Goal: Information Seeking & Learning: Learn about a topic

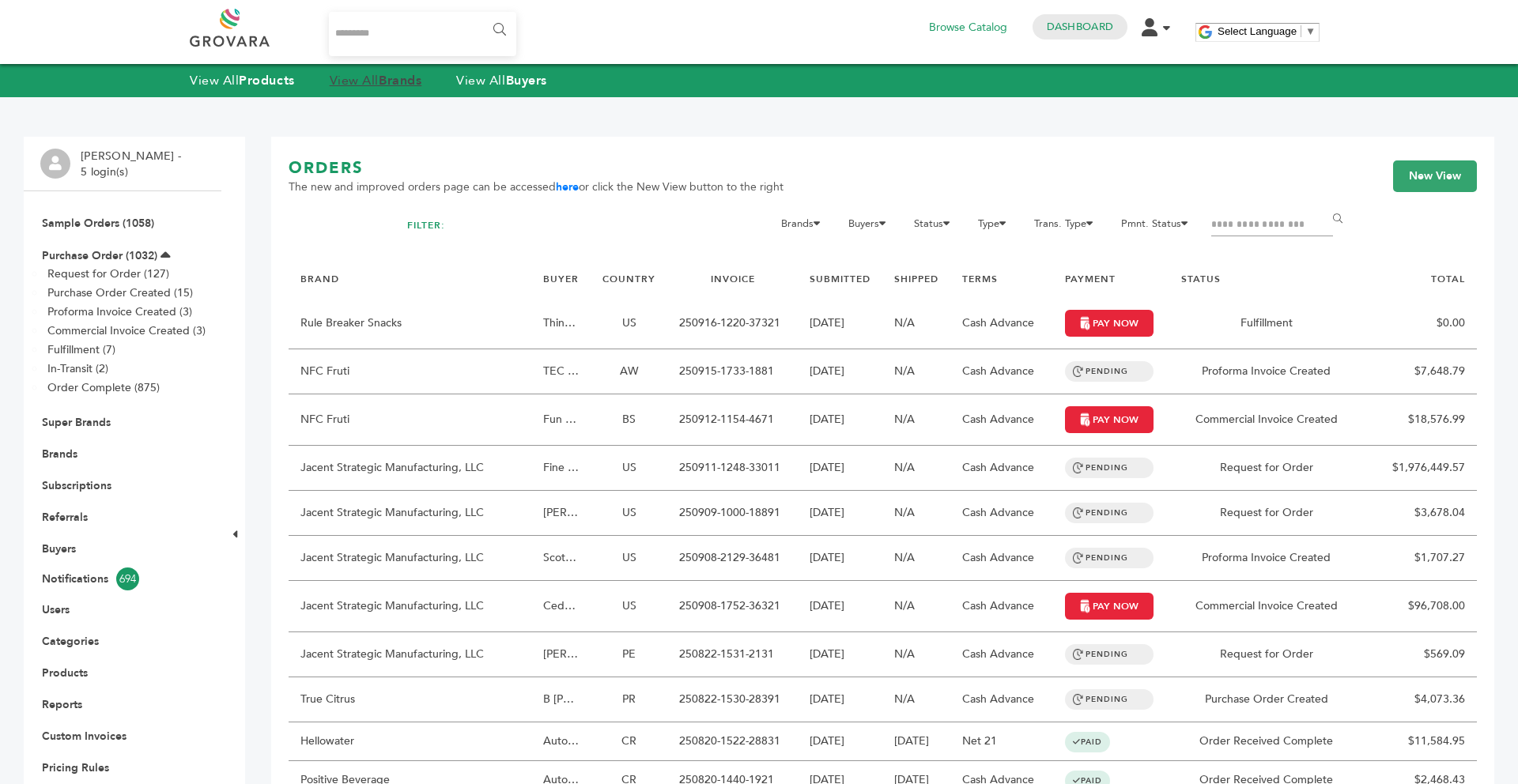
click at [407, 81] on strong "Brands" at bounding box center [399, 81] width 43 height 18
click at [51, 452] on link "Brands" at bounding box center [59, 453] width 36 height 15
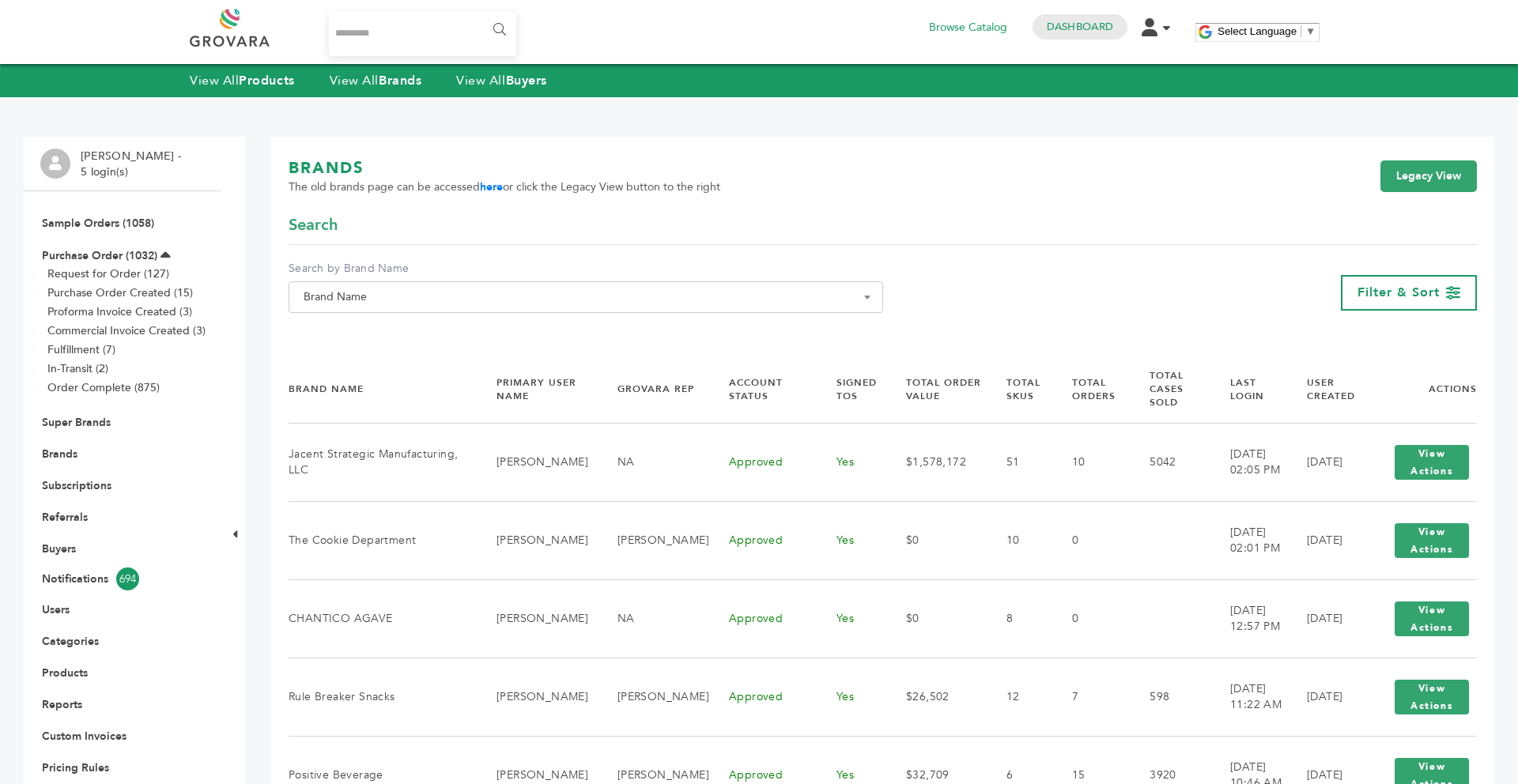
click at [559, 308] on span "Brand Name" at bounding box center [585, 297] width 577 height 22
click at [530, 325] on input "Search" at bounding box center [585, 326] width 586 height 20
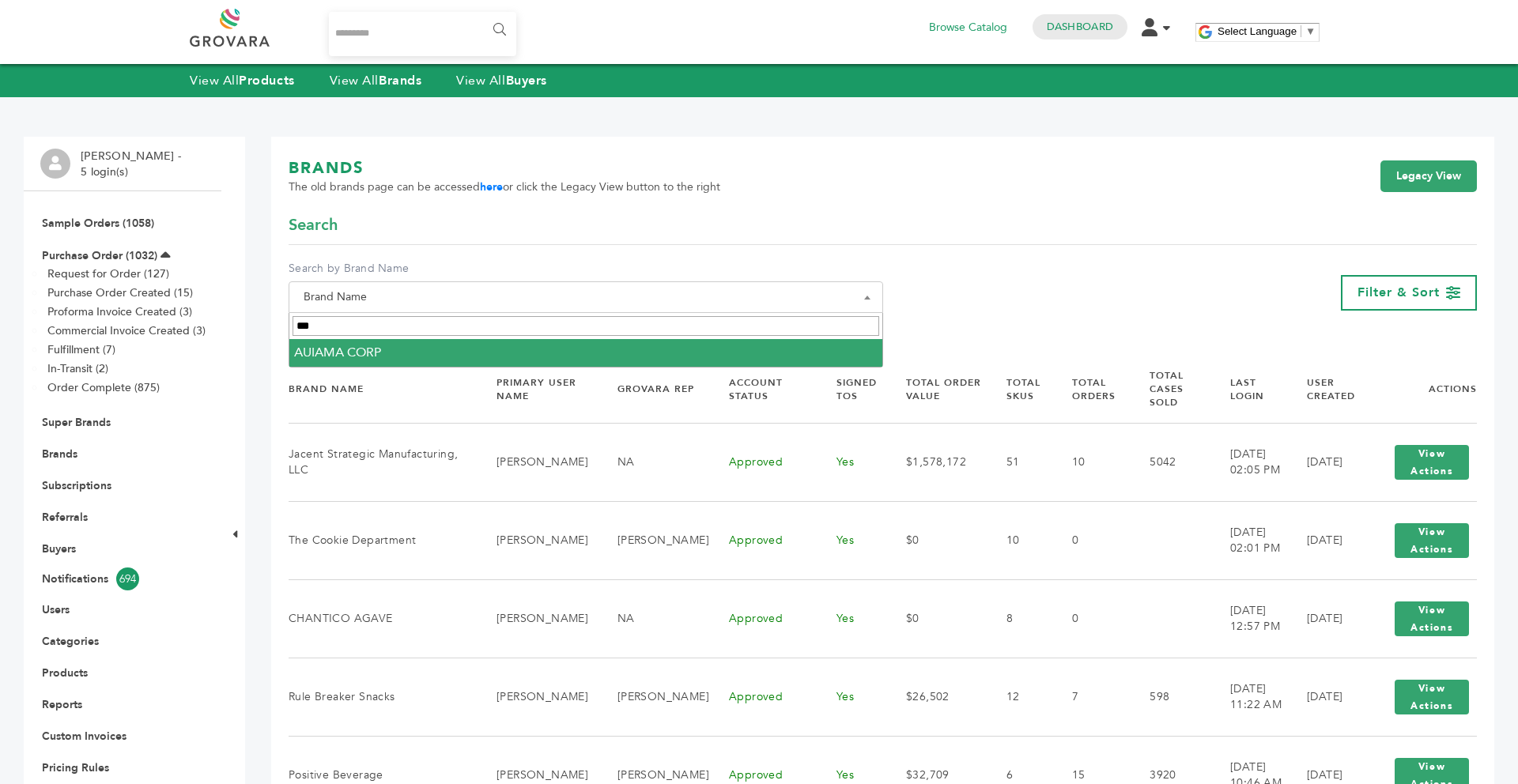
type input "***"
select select "**********"
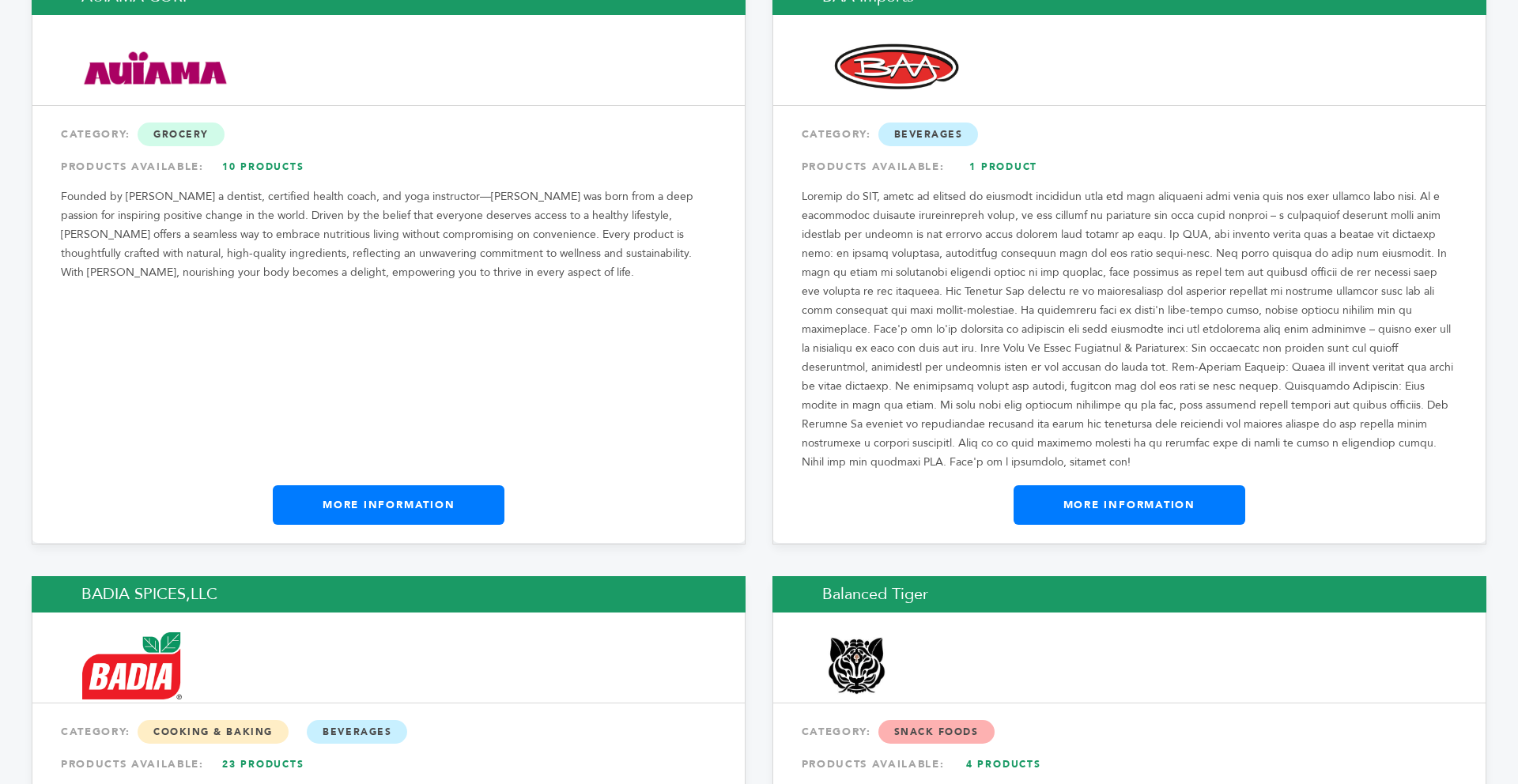
scroll to position [3086, 0]
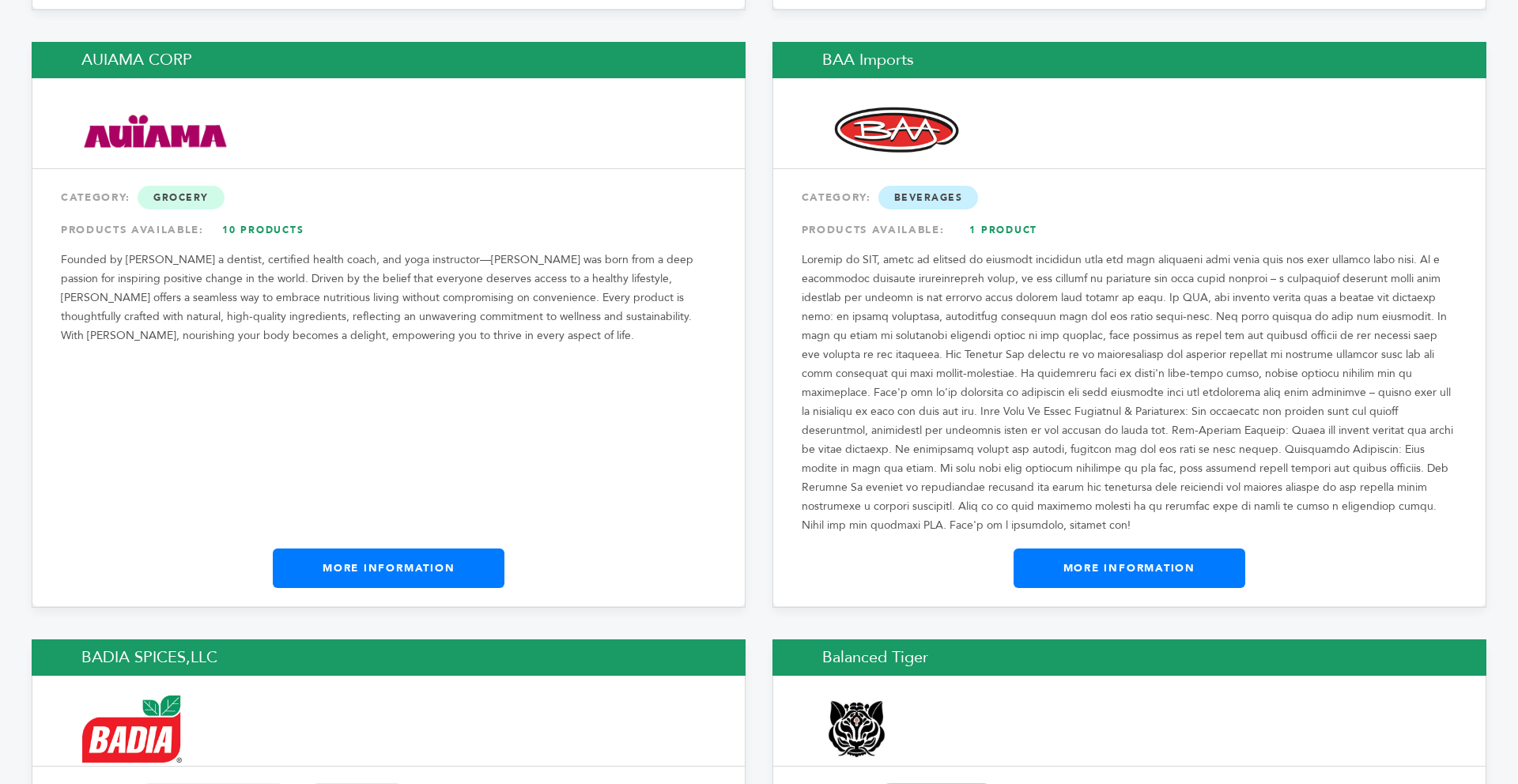
click at [429, 548] on link "More Information" at bounding box center [388, 568] width 232 height 40
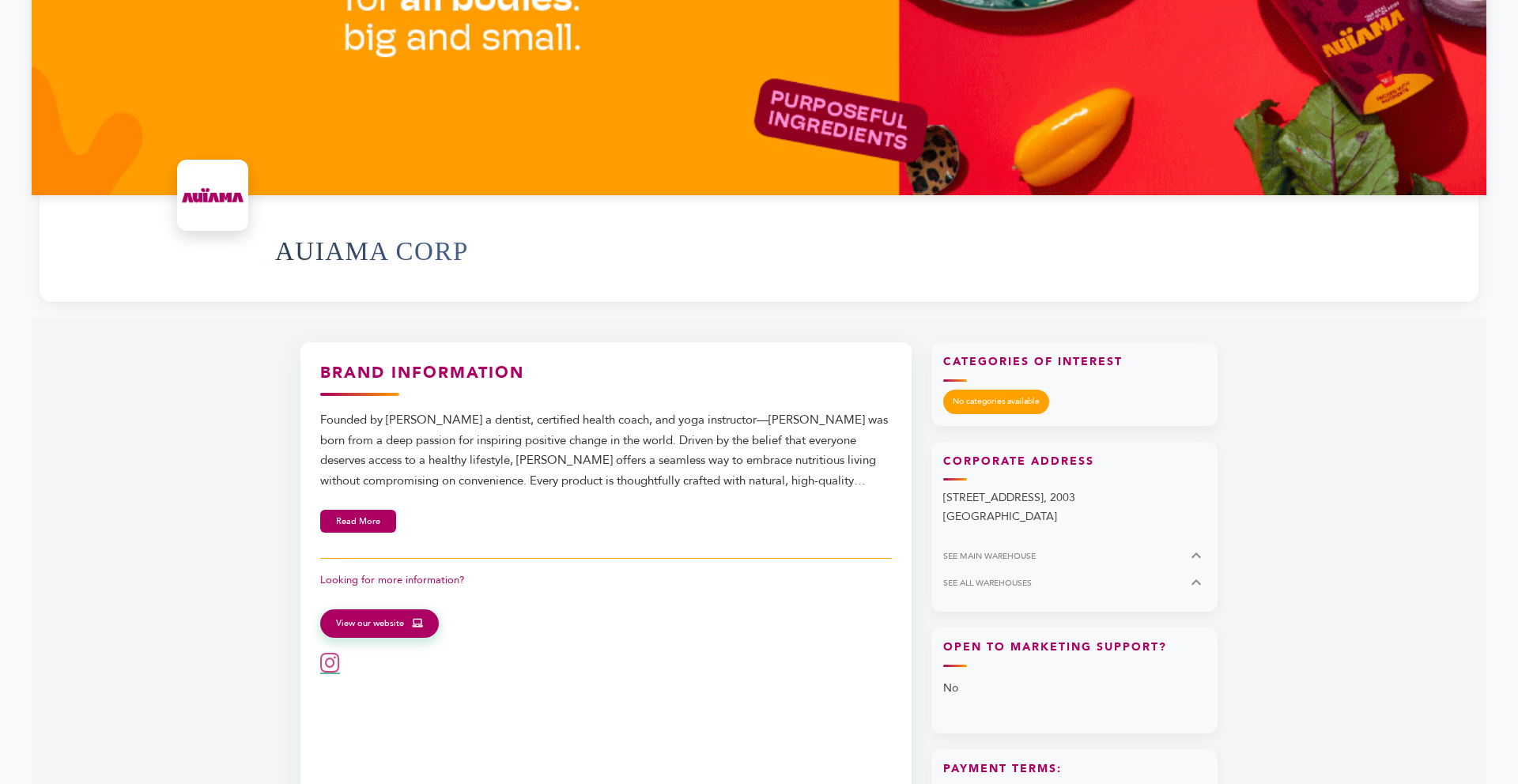
scroll to position [347, 0]
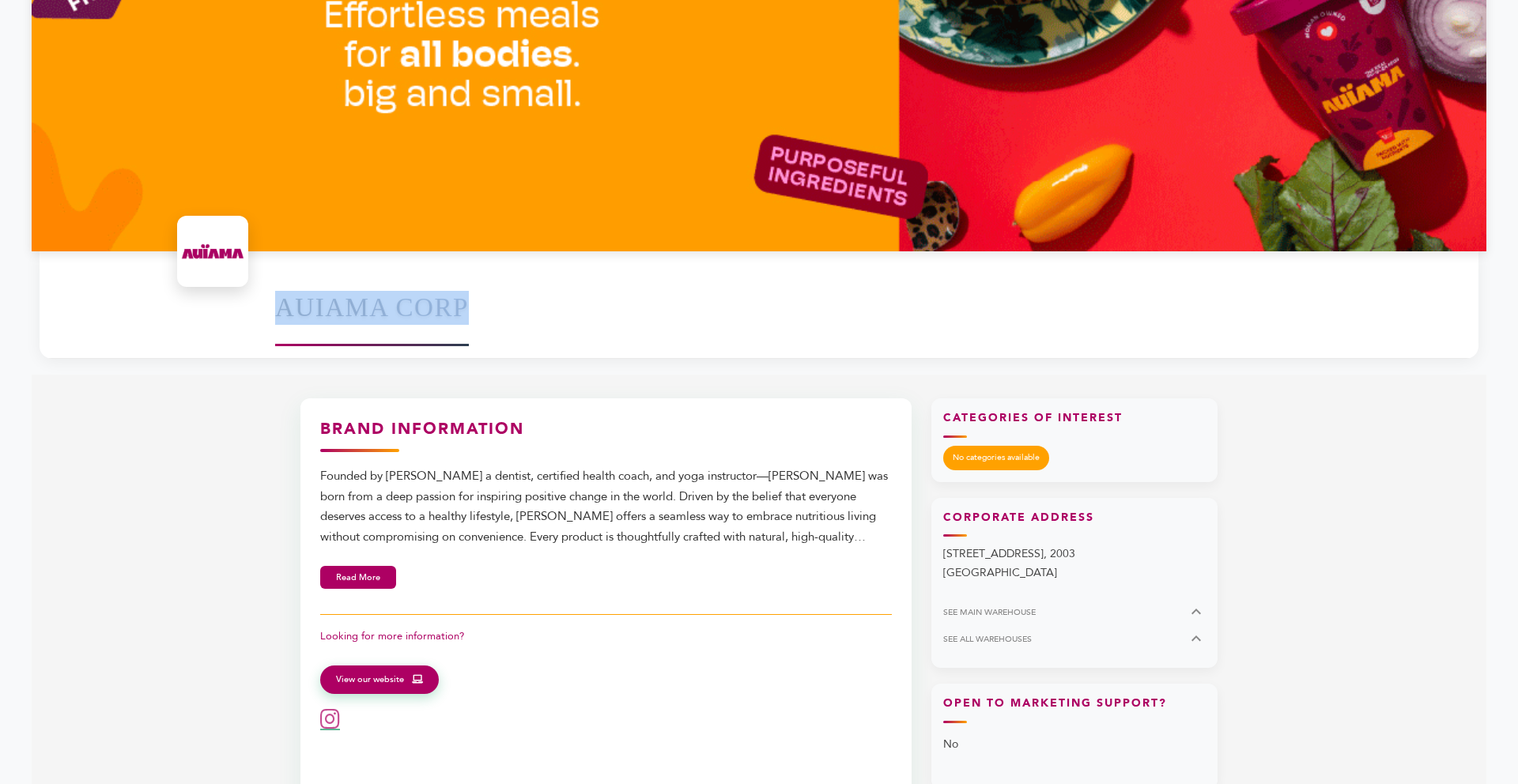
drag, startPoint x: 467, startPoint y: 308, endPoint x: 276, endPoint y: 315, distance: 191.1
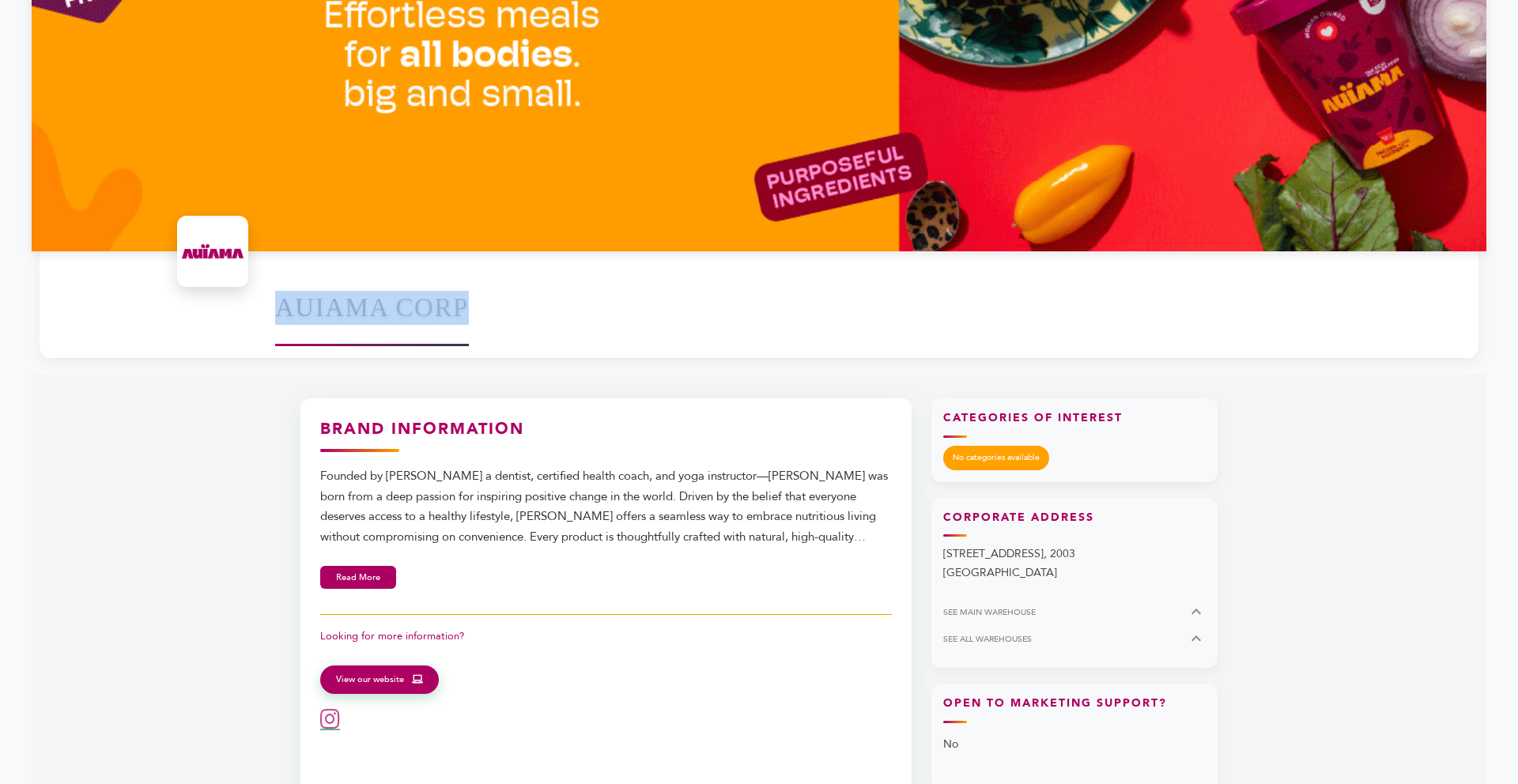
click at [276, 315] on h1 "AUIAMA CORP" at bounding box center [372, 307] width 194 height 77
copy h1 "AUIAMA CORP"
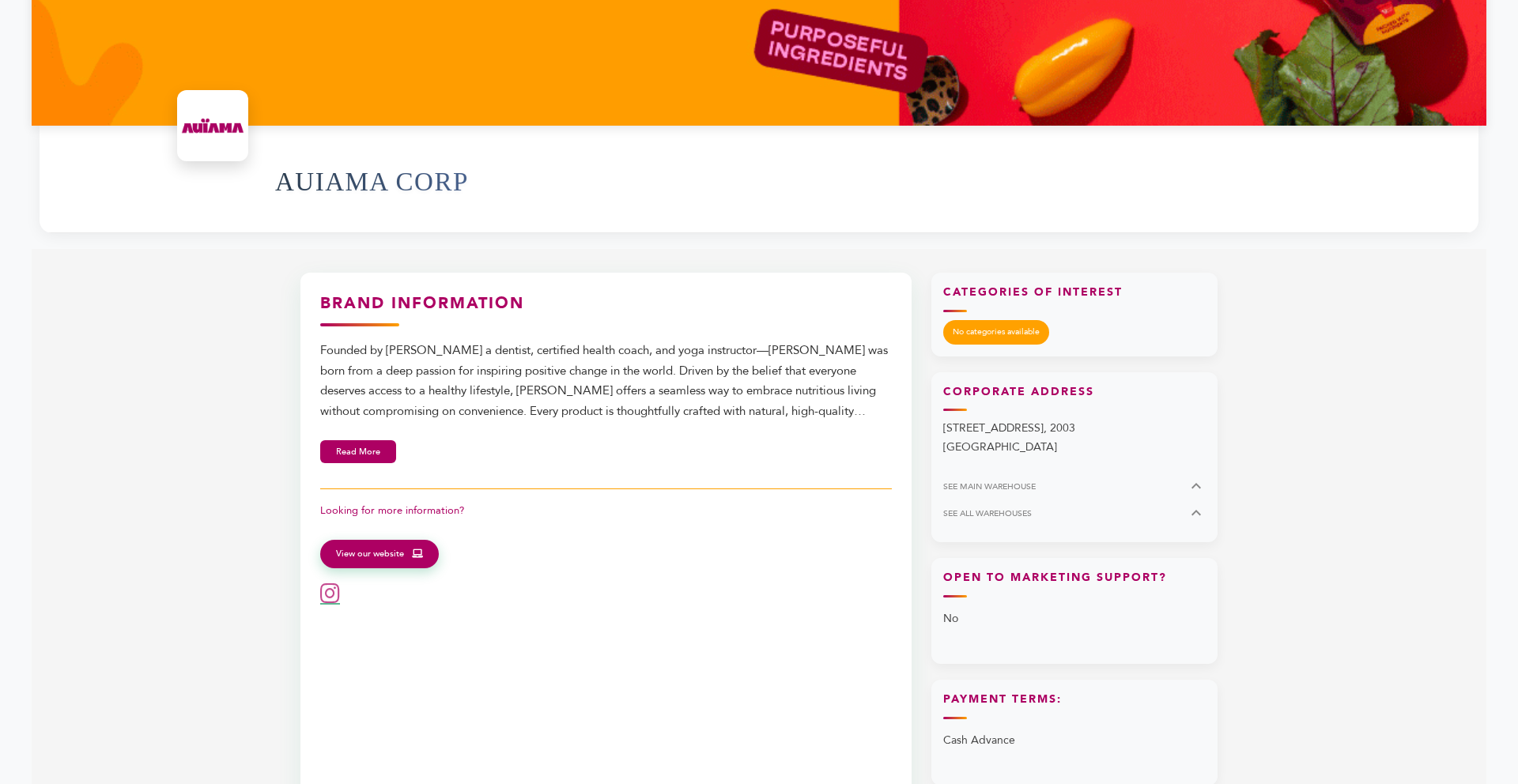
scroll to position [474, 0]
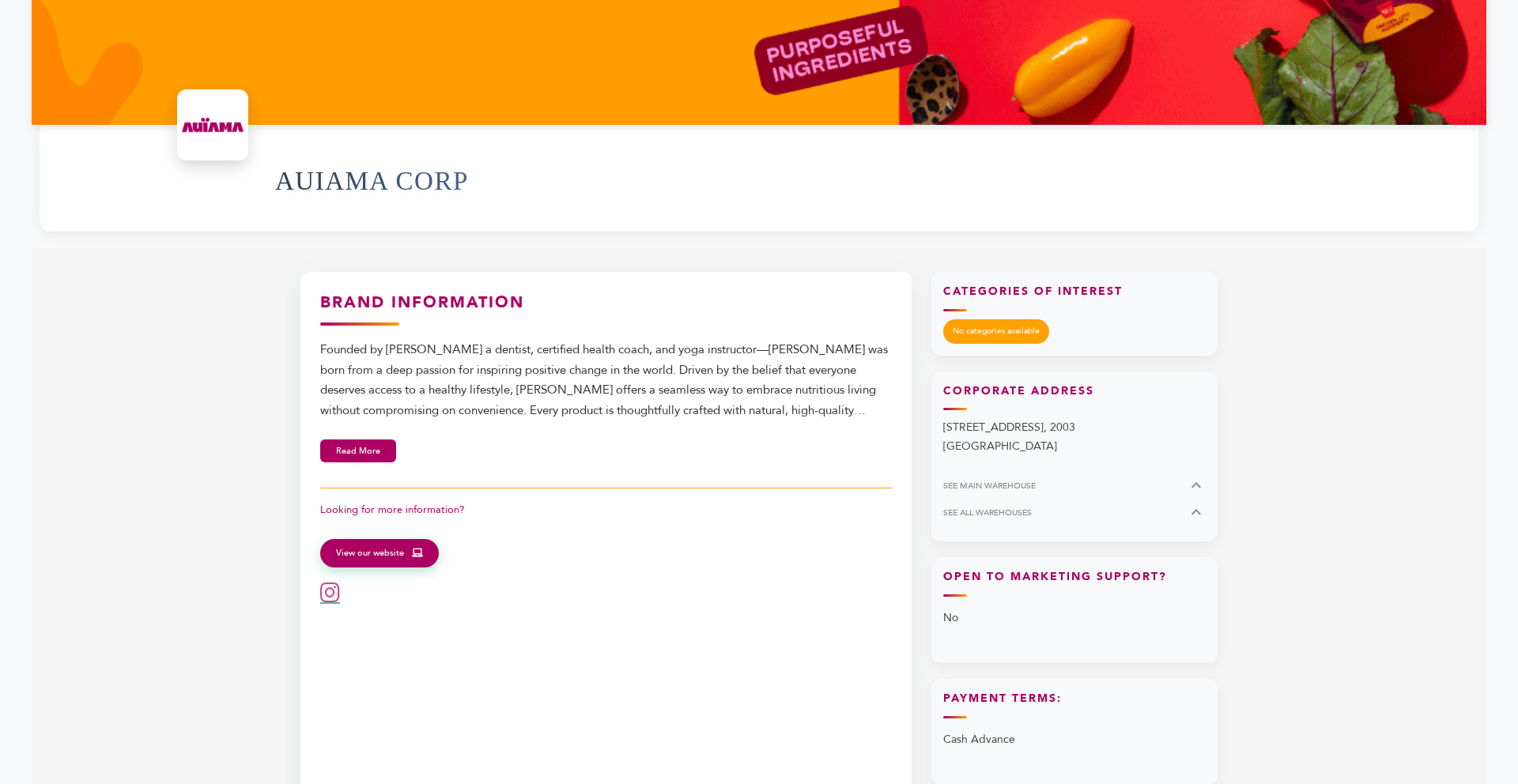
click at [338, 429] on div "Brand Information Founded by Dr. Marianna Berrizbeitia a dentist, certified hea…" at bounding box center [605, 447] width 571 height 312
click at [338, 448] on button "Read More" at bounding box center [357, 447] width 76 height 23
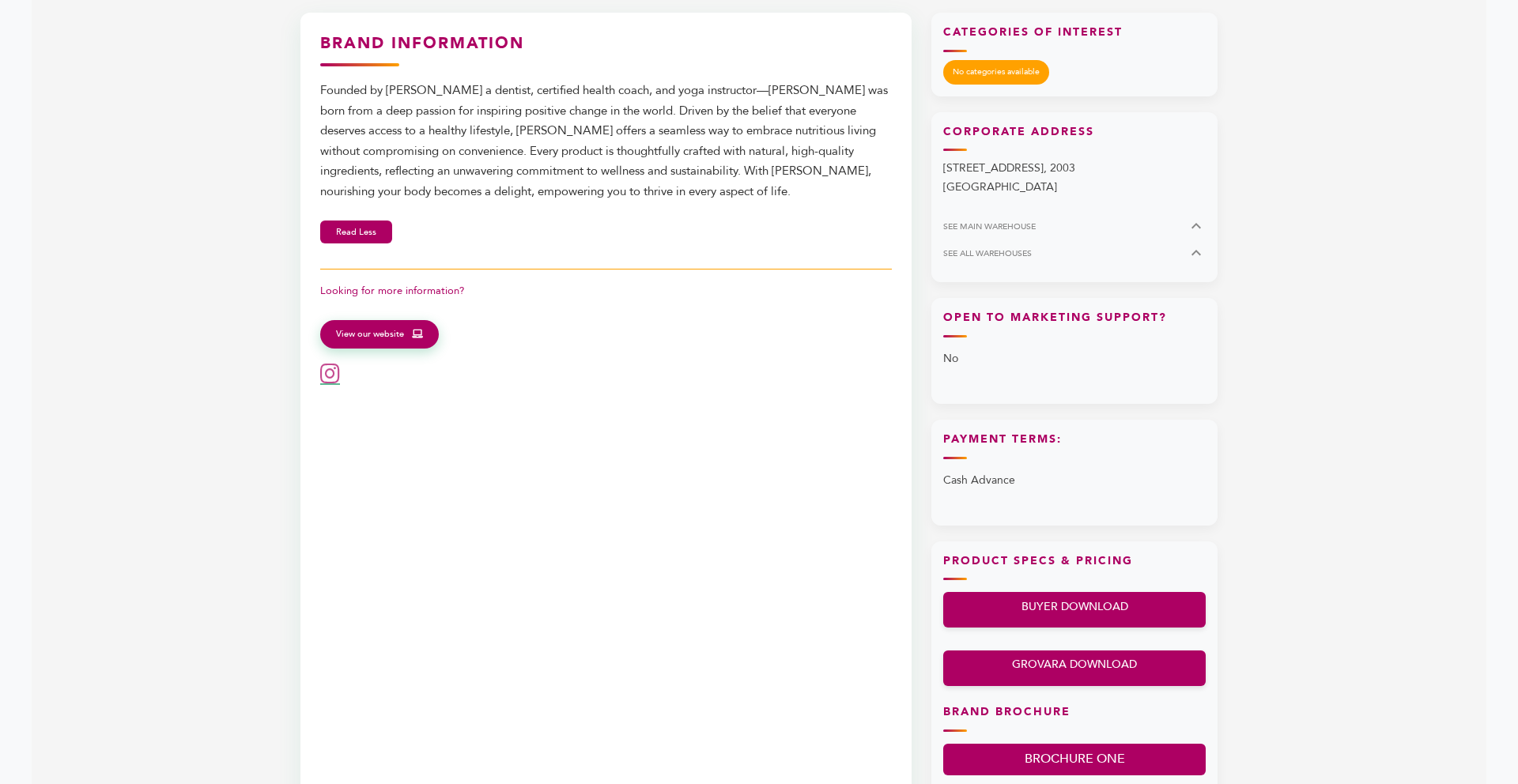
scroll to position [758, 0]
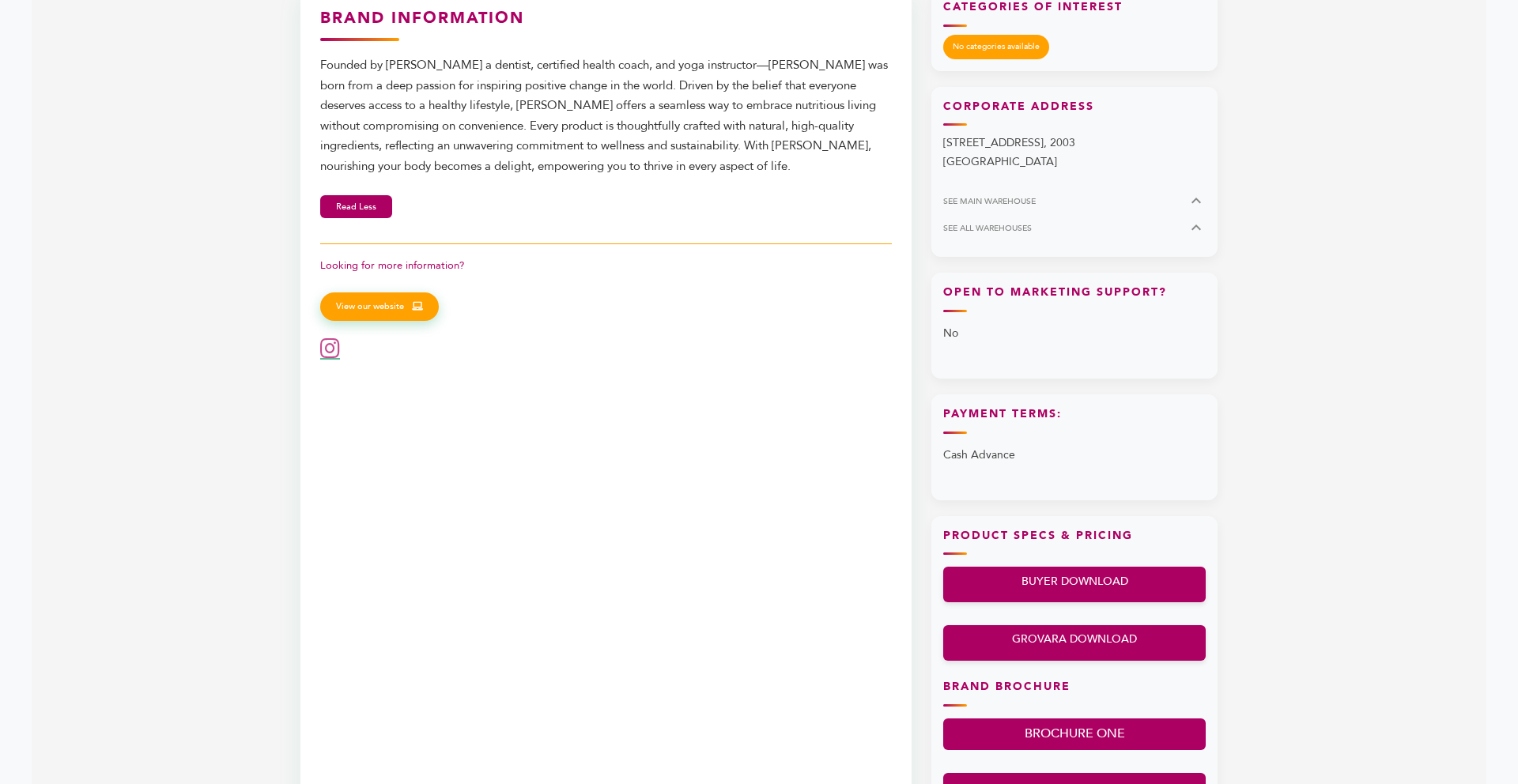
click at [396, 298] on link "View our website" at bounding box center [379, 306] width 119 height 29
click at [364, 310] on span "View our website" at bounding box center [369, 307] width 68 height 14
click at [1362, 257] on section "Brand Information Founded by Dr. Marianna Berrizbeitia a dentist, certified hea…" at bounding box center [759, 411] width 1455 height 895
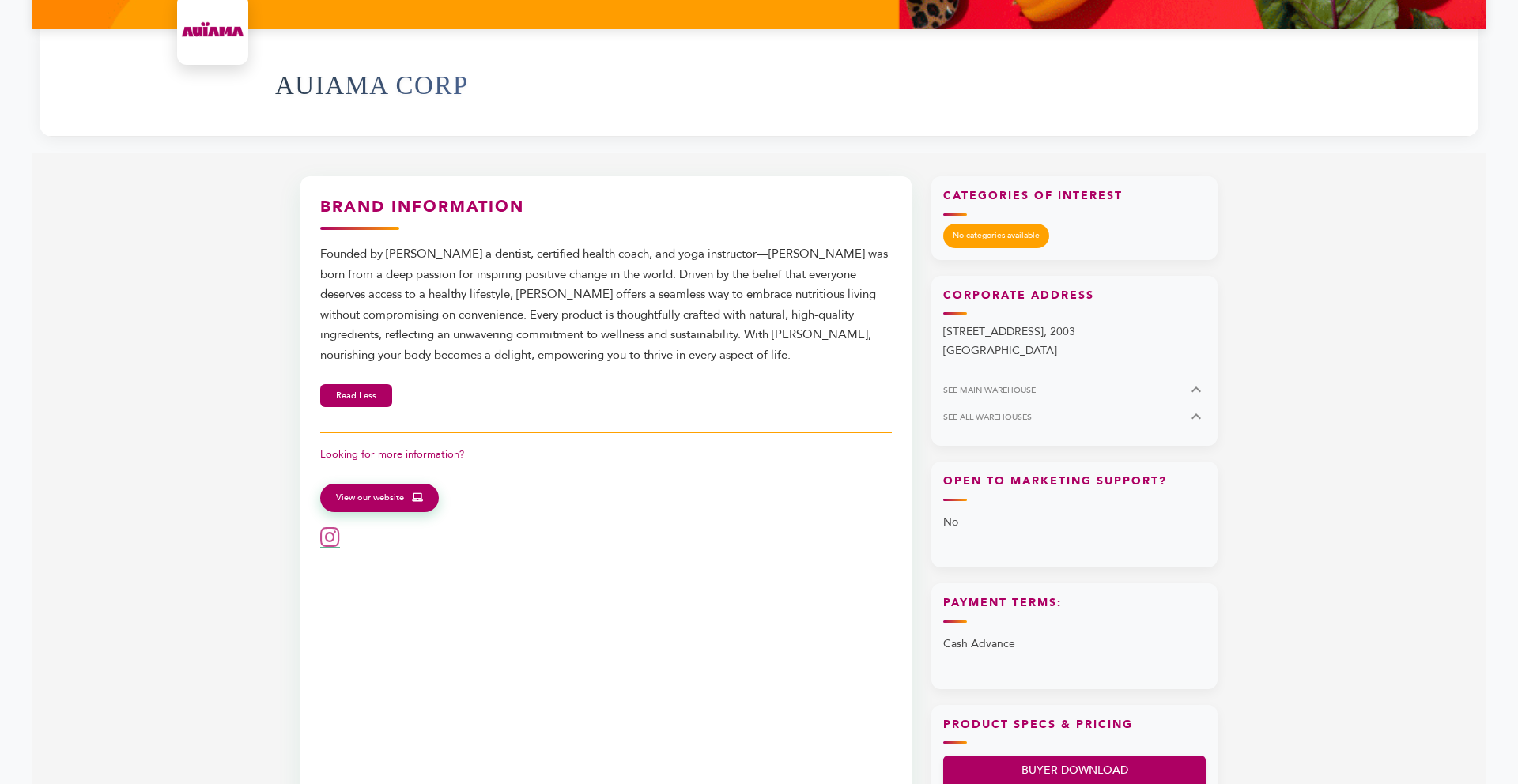
scroll to position [569, 0]
drag, startPoint x: 384, startPoint y: 247, endPoint x: 516, endPoint y: 246, distance: 132.0
click at [516, 246] on div "Founded by Dr. Marianna Berrizbeitia a dentist, certified health coach, and yog…" at bounding box center [605, 305] width 571 height 121
copy div "Dr. Marianna Berrizbeitia"
drag, startPoint x: 383, startPoint y: 87, endPoint x: 262, endPoint y: 84, distance: 121.0
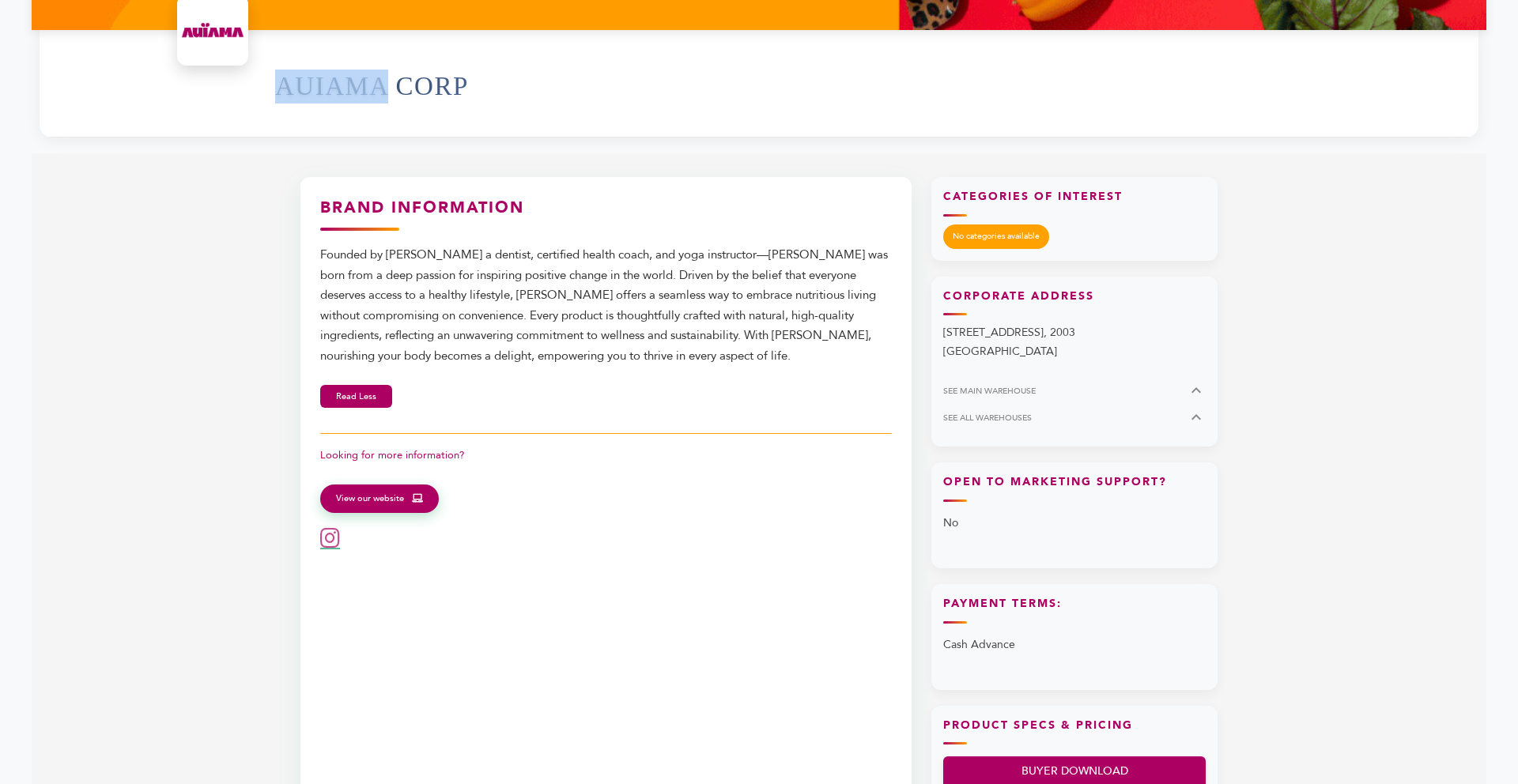
click at [262, 84] on div "AUIAMA CORP" at bounding box center [759, 83] width 1439 height 108
copy h1 "AUIAMA"
click at [499, 117] on div "AUIAMA CORP" at bounding box center [868, 86] width 1187 height 85
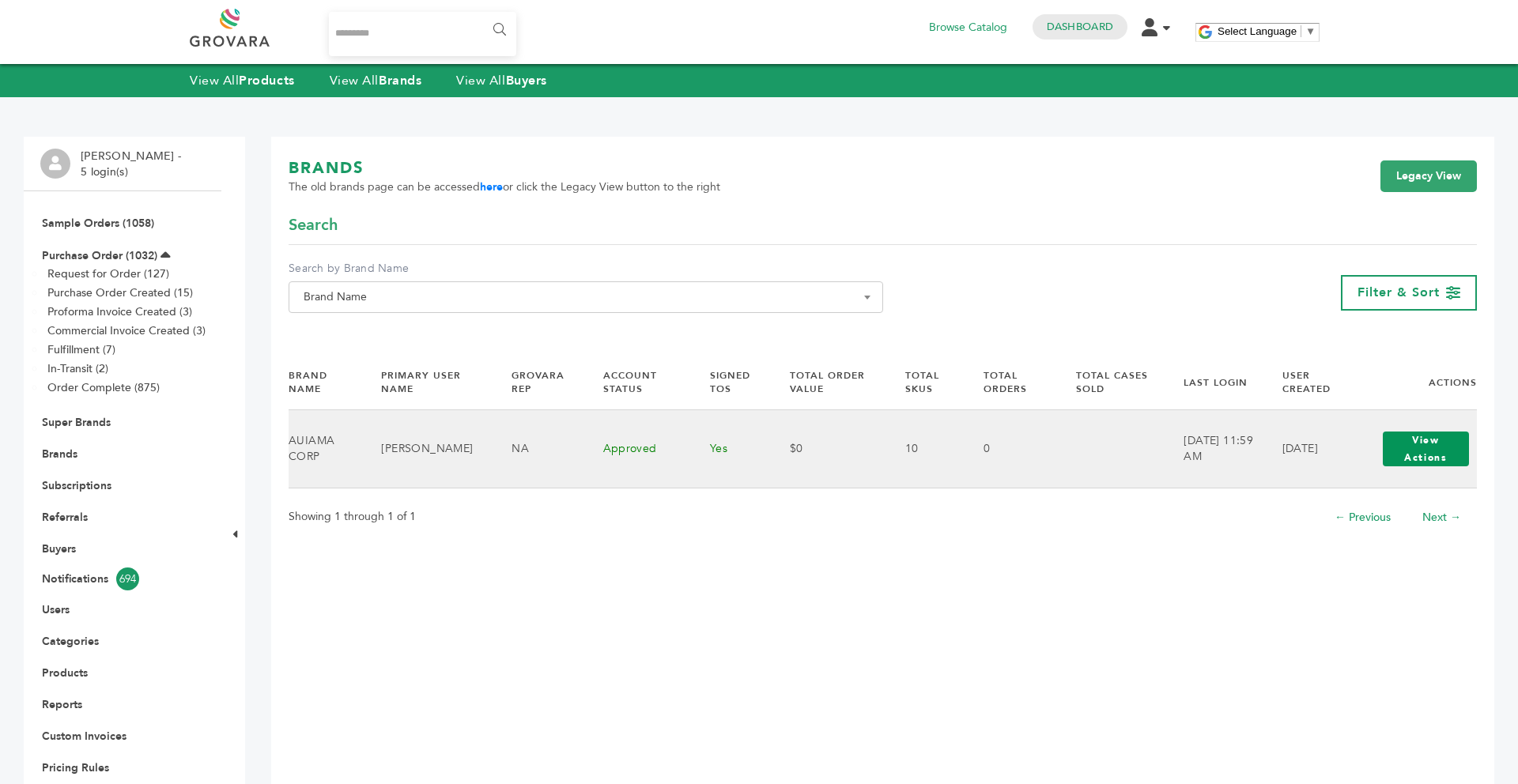
click at [1415, 443] on button "View Actions" at bounding box center [1426, 448] width 87 height 35
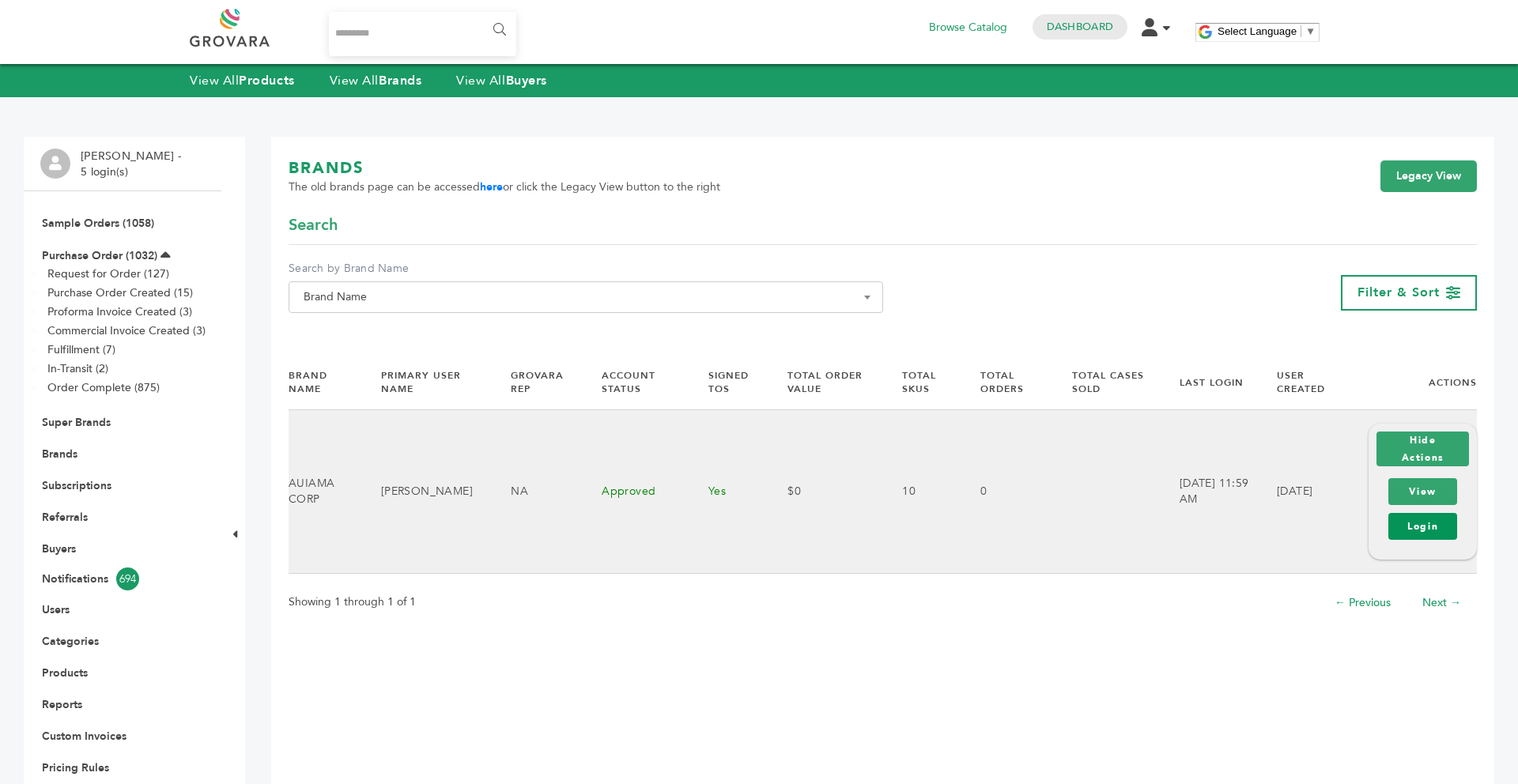
click at [1405, 527] on link "Login" at bounding box center [1422, 526] width 68 height 27
